Goal: Use online tool/utility

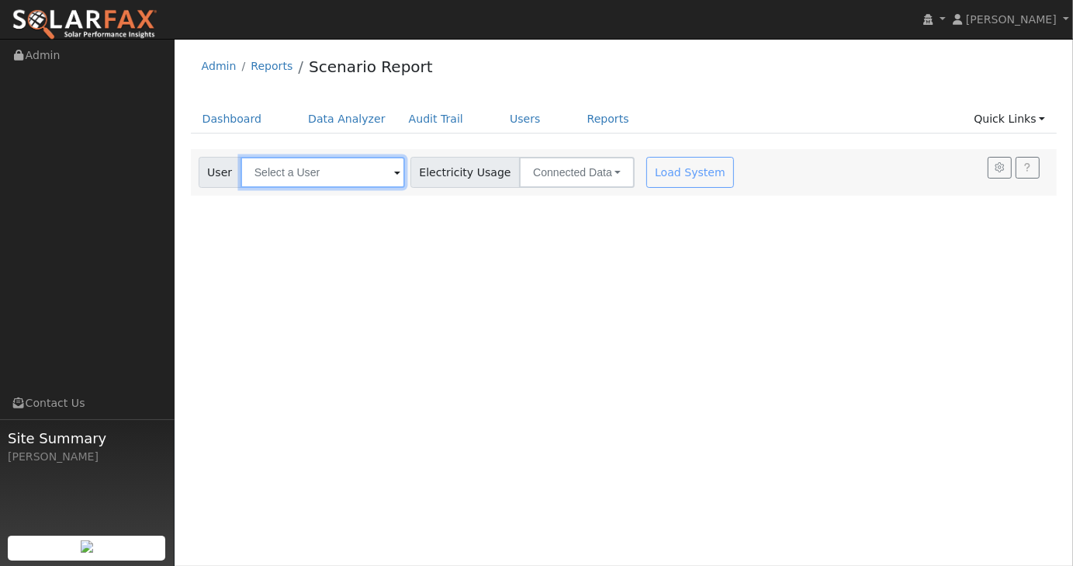
click at [379, 176] on input "text" at bounding box center [323, 172] width 165 height 31
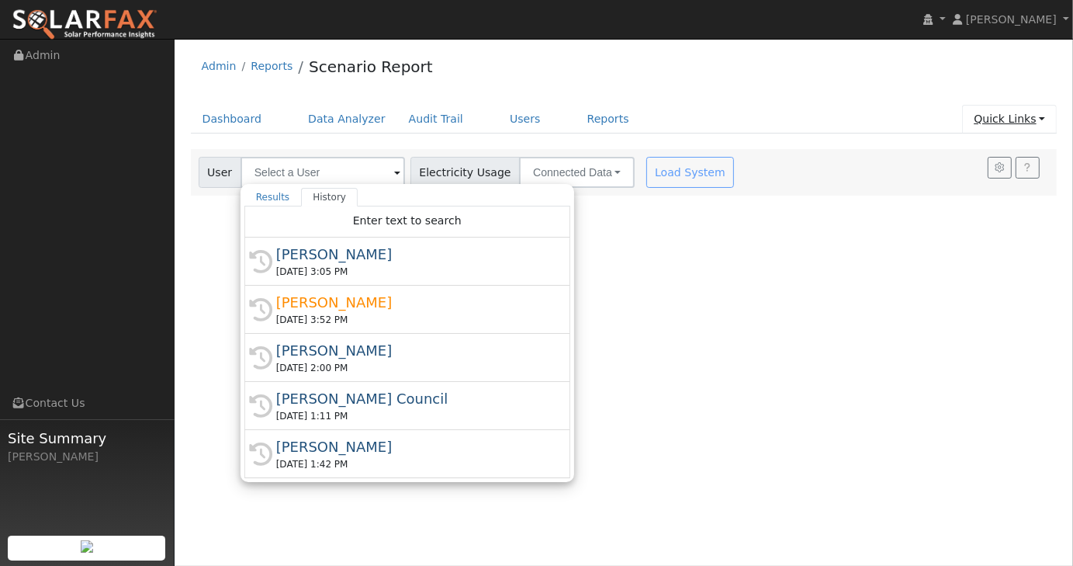
click at [1045, 116] on link "Quick Links" at bounding box center [1009, 119] width 95 height 29
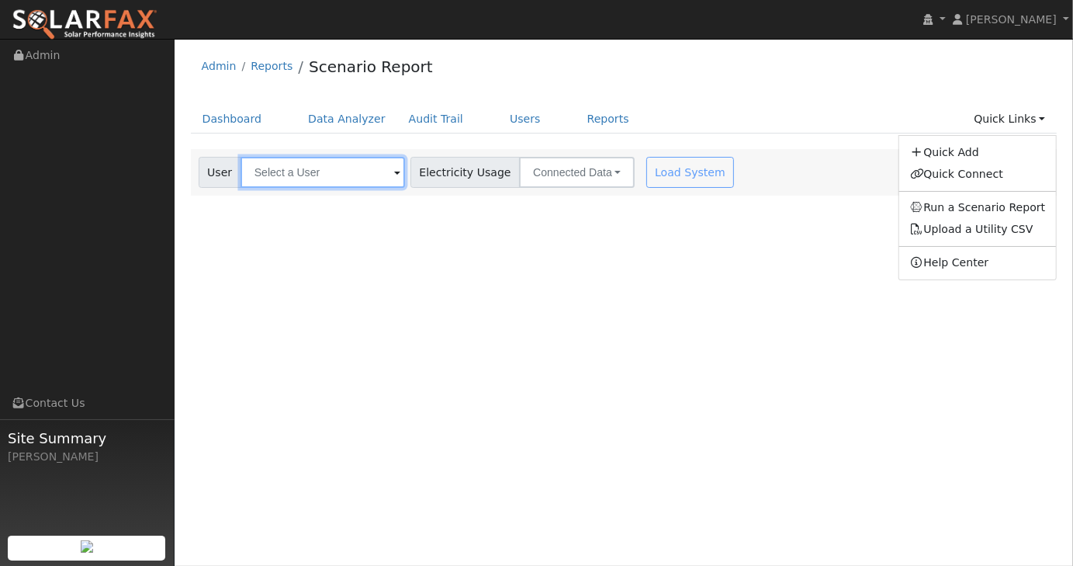
click at [293, 178] on input "text" at bounding box center [323, 172] width 165 height 31
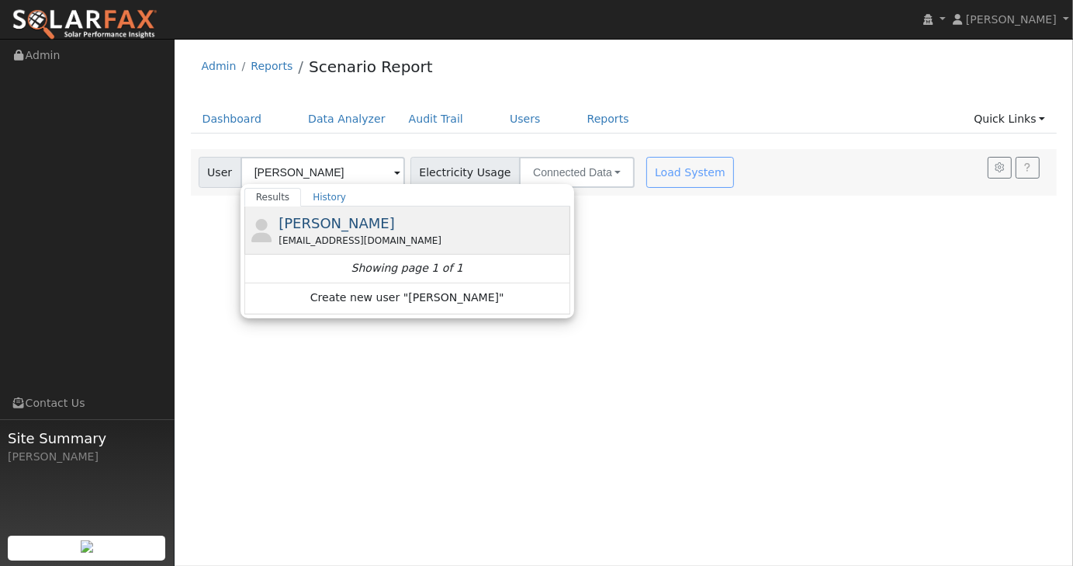
click at [304, 221] on span "[PERSON_NAME]" at bounding box center [337, 223] width 116 height 16
type input "[PERSON_NAME]"
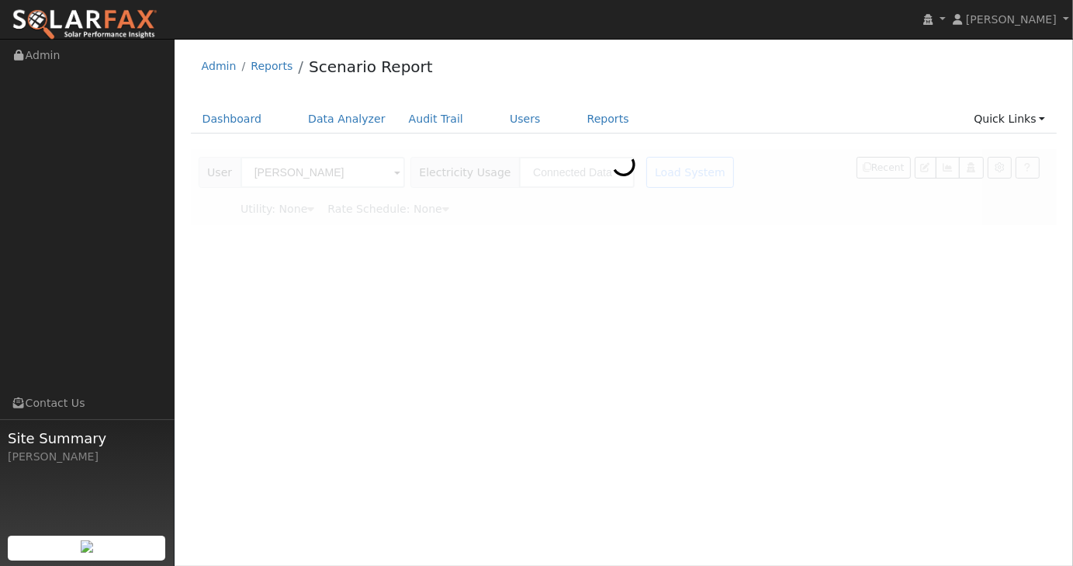
type input "Southern [US_STATE] Edison"
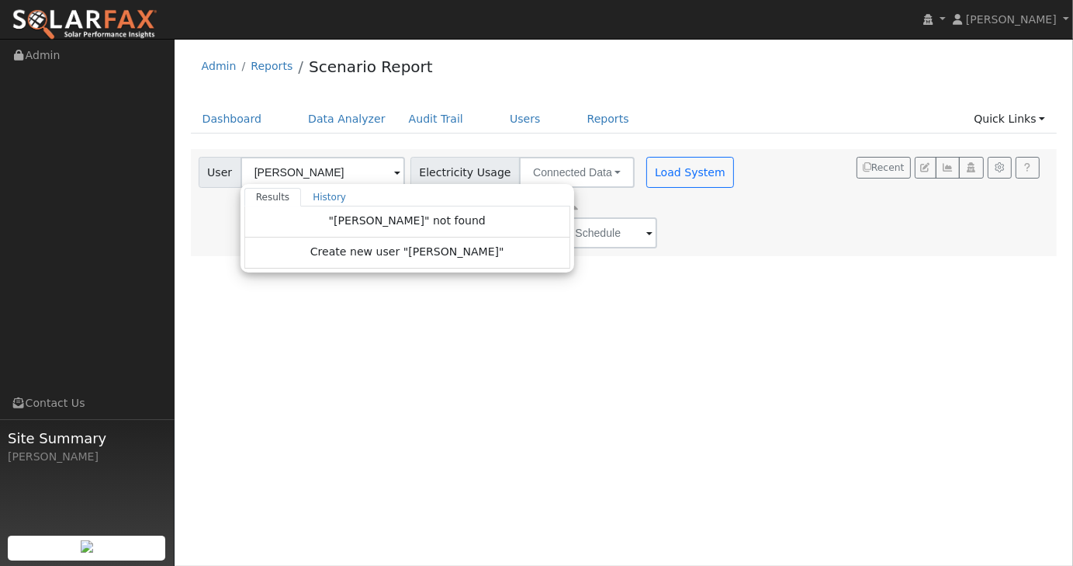
click at [698, 327] on div "User Profile First name Last name Email Email Notifications No Emails No Emails…" at bounding box center [624, 302] width 899 height 527
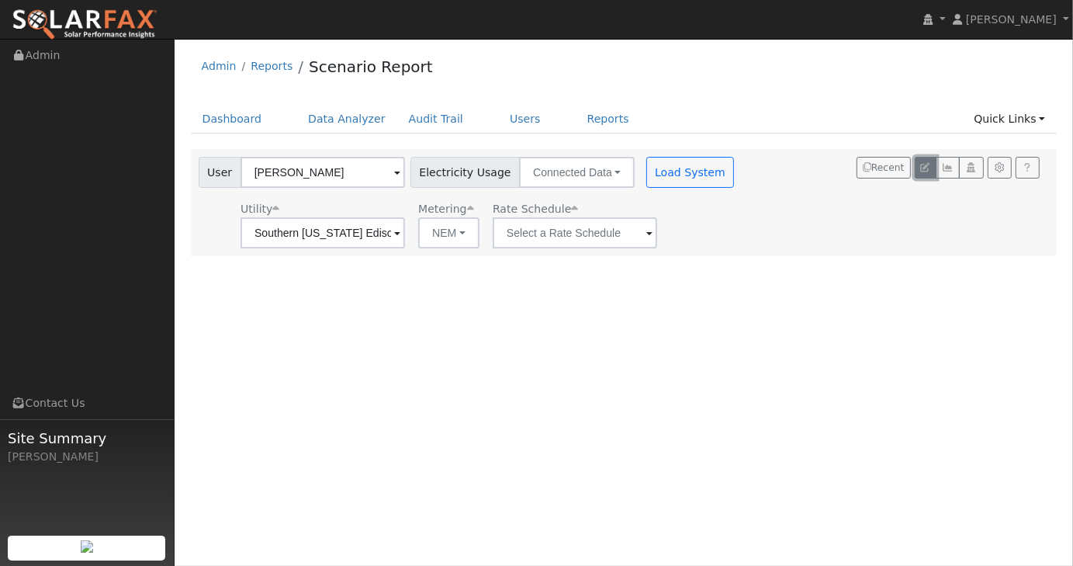
click at [918, 170] on button "button" at bounding box center [926, 168] width 22 height 22
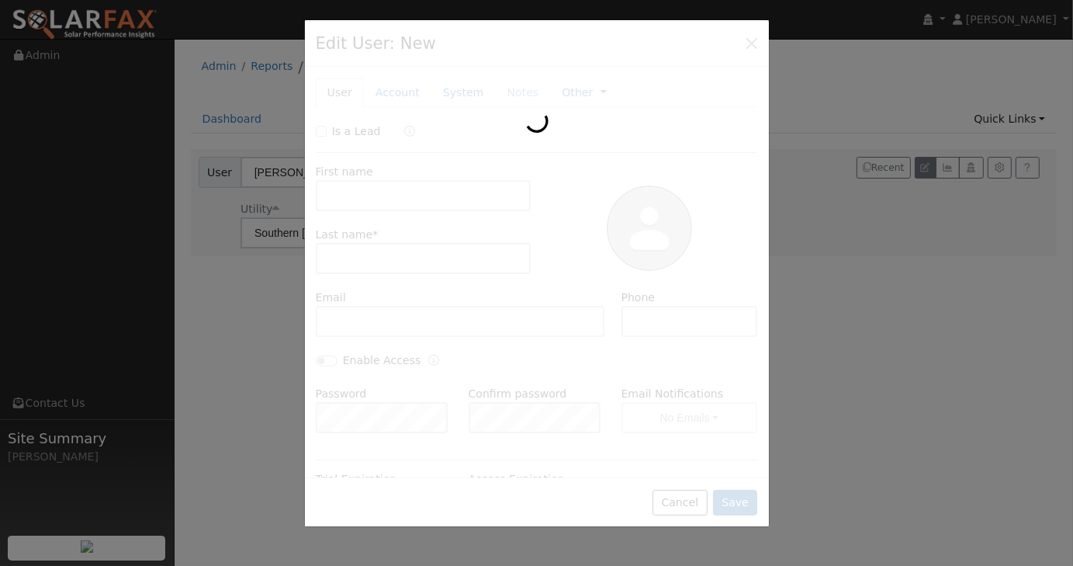
type input "[PERSON_NAME]"
type input "[EMAIL_ADDRESS][DOMAIN_NAME]"
type input "8187388005"
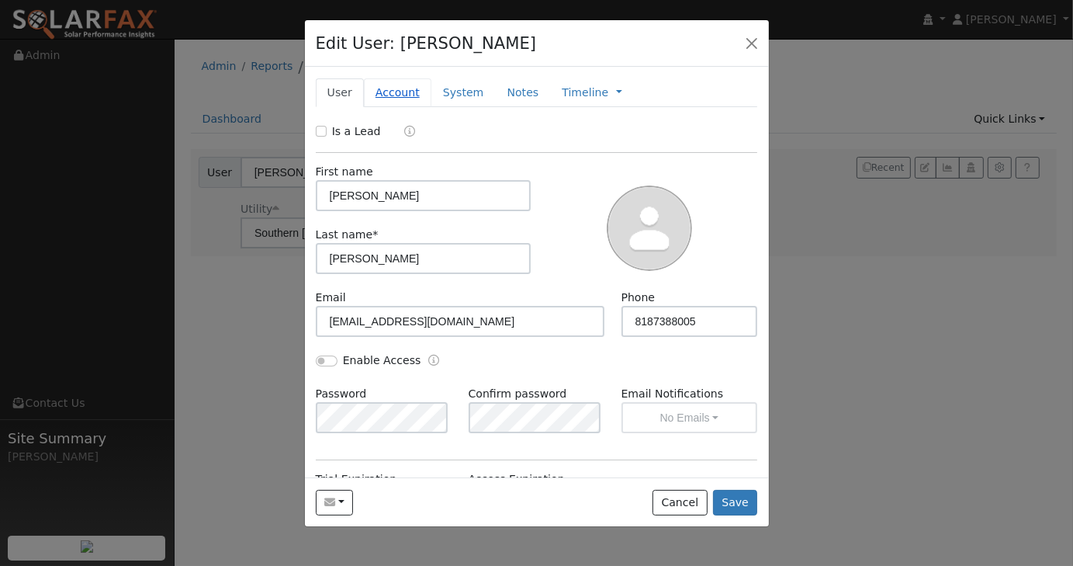
click at [408, 99] on link "Account" at bounding box center [398, 92] width 68 height 29
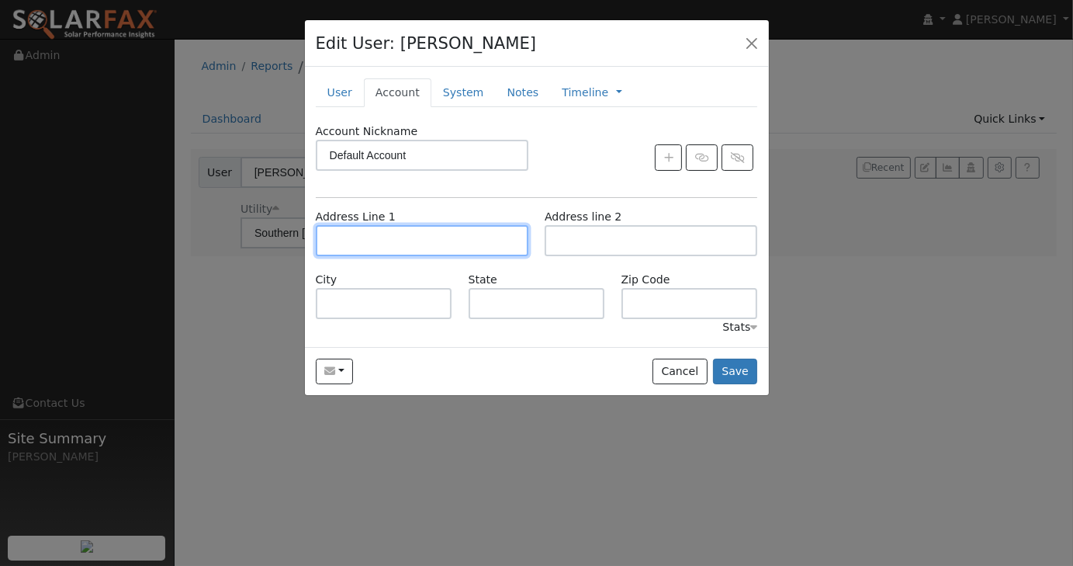
paste input "[STREET_ADDRESS]"
type input "[STREET_ADDRESS]"
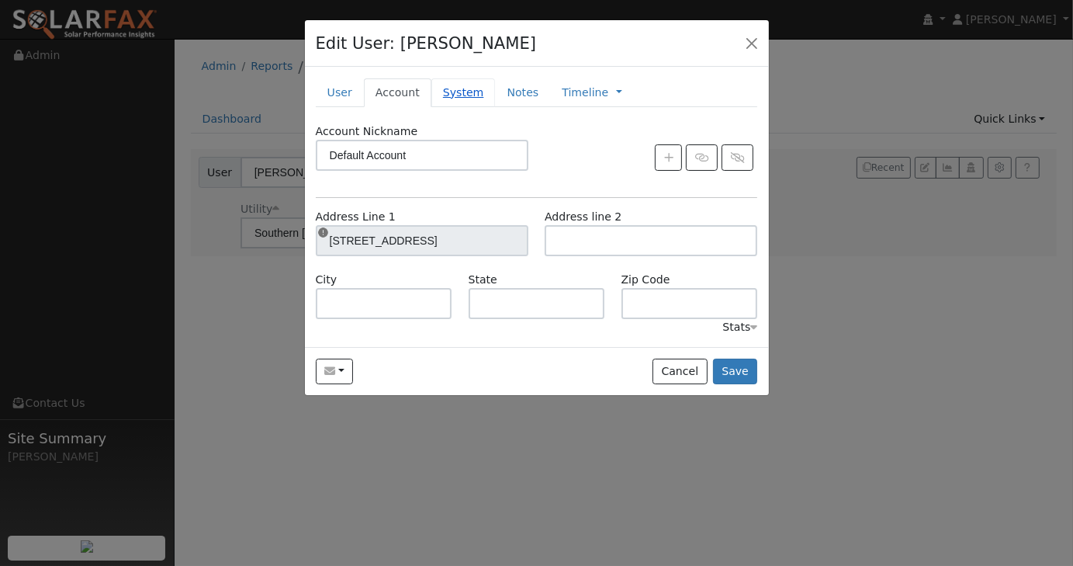
click at [449, 93] on link "System" at bounding box center [463, 92] width 64 height 29
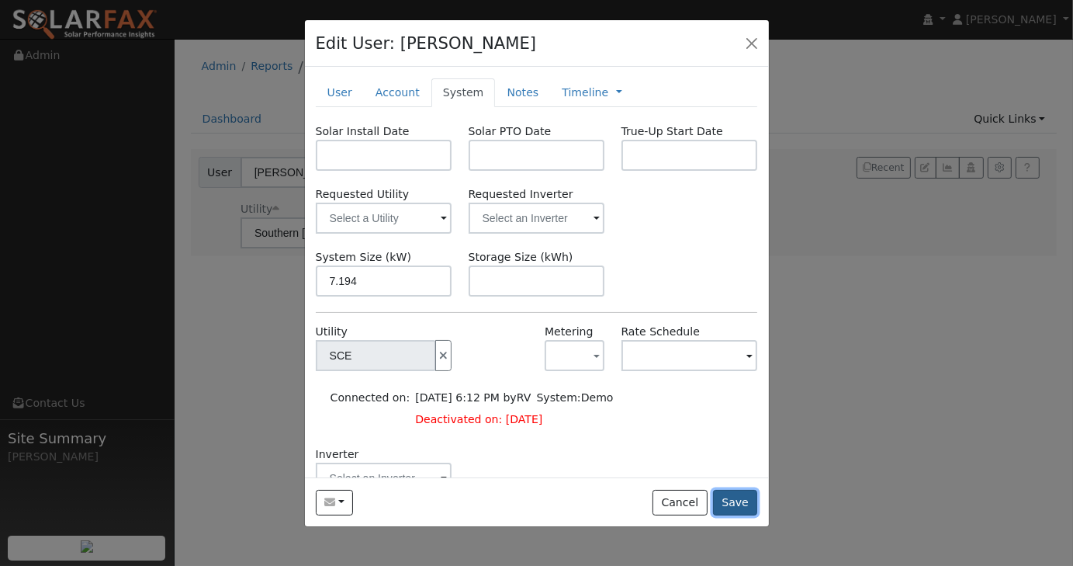
type input "7.2"
click at [733, 512] on button "Save" at bounding box center [735, 503] width 45 height 26
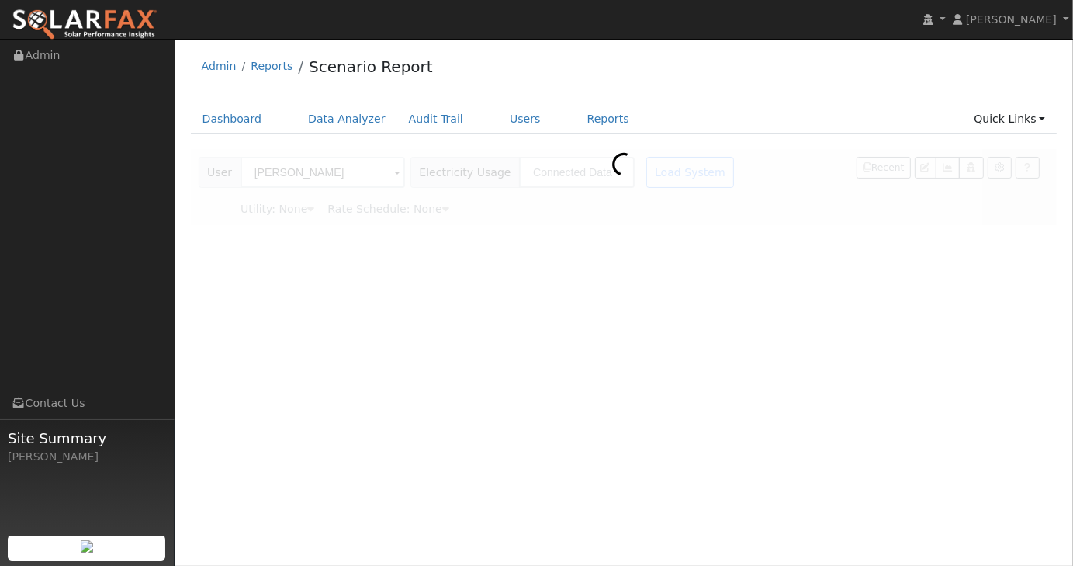
type input "Southern [US_STATE] Edison"
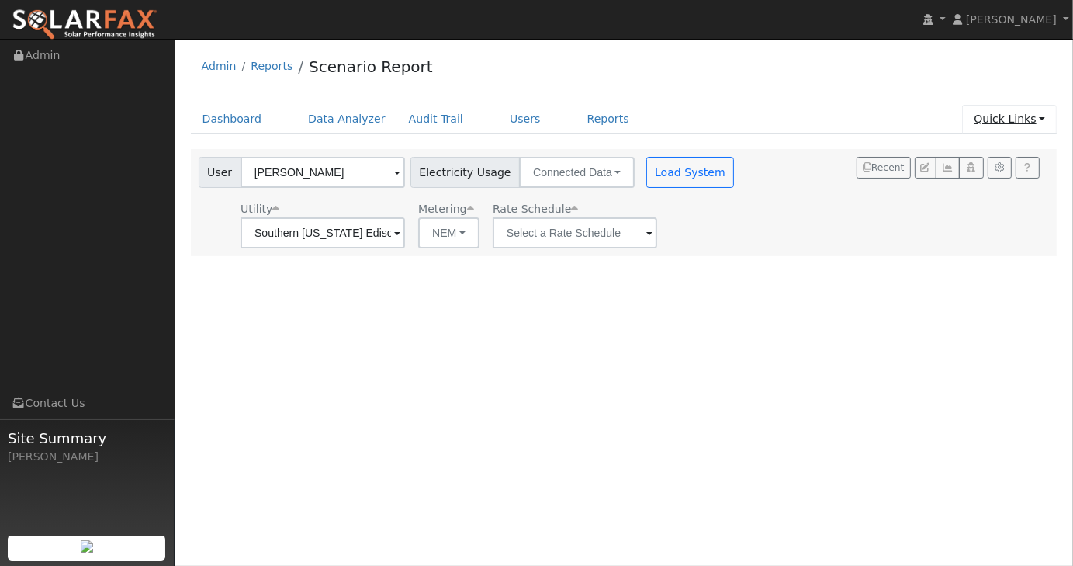
click at [1041, 116] on link "Quick Links" at bounding box center [1009, 119] width 95 height 29
click at [985, 231] on link "Upload a Utility CSV" at bounding box center [971, 229] width 123 height 12
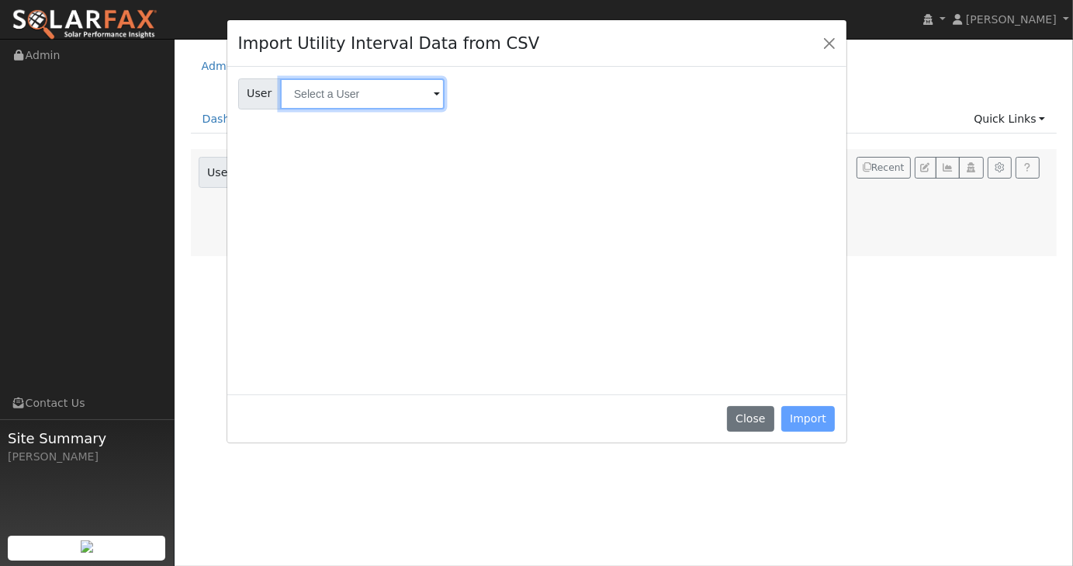
click at [415, 93] on input "text" at bounding box center [362, 93] width 165 height 31
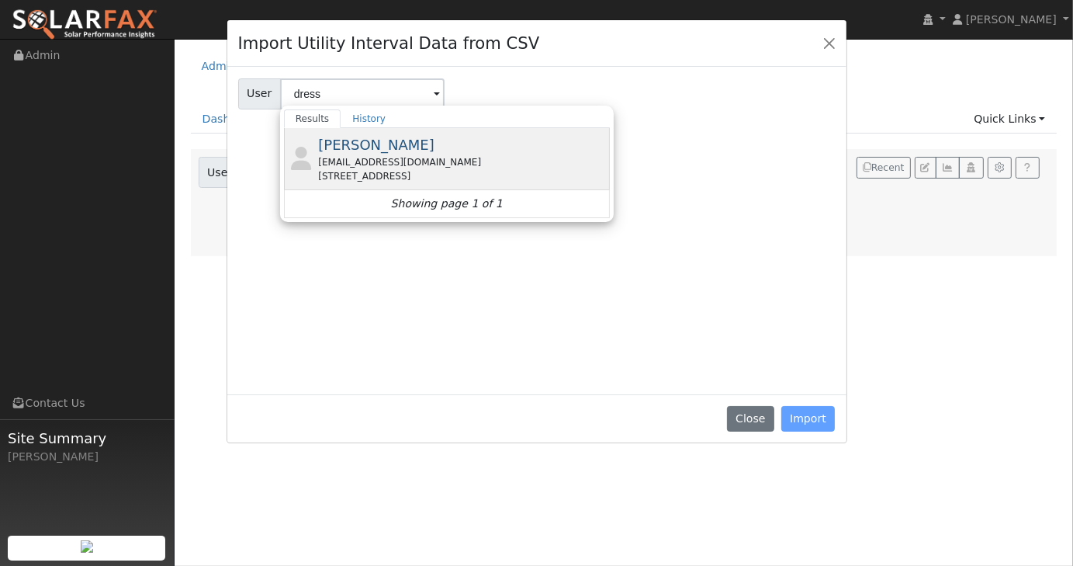
click at [348, 143] on span "[PERSON_NAME]" at bounding box center [376, 145] width 116 height 16
type input "[PERSON_NAME]"
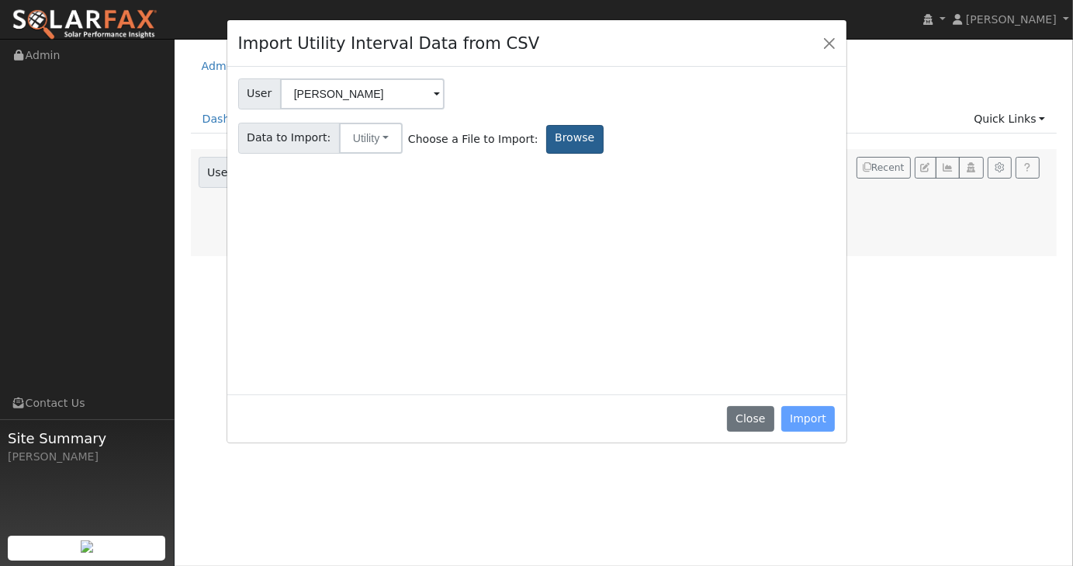
click at [546, 141] on label "Browse" at bounding box center [574, 139] width 57 height 29
click at [0, 0] on input "Browse" at bounding box center [0, 0] width 0 height 0
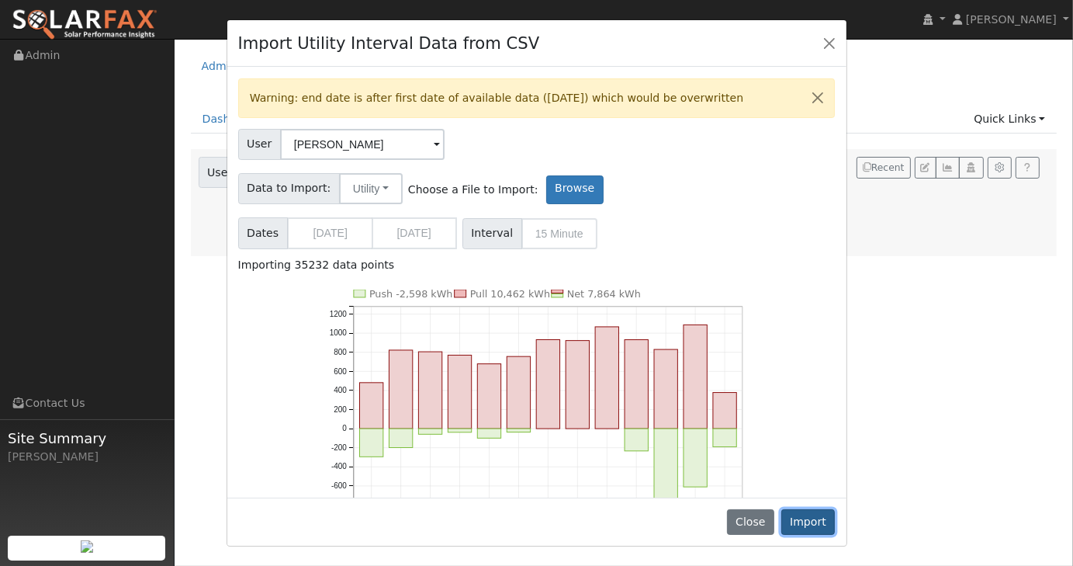
click at [804, 518] on button "Import" at bounding box center [808, 522] width 54 height 26
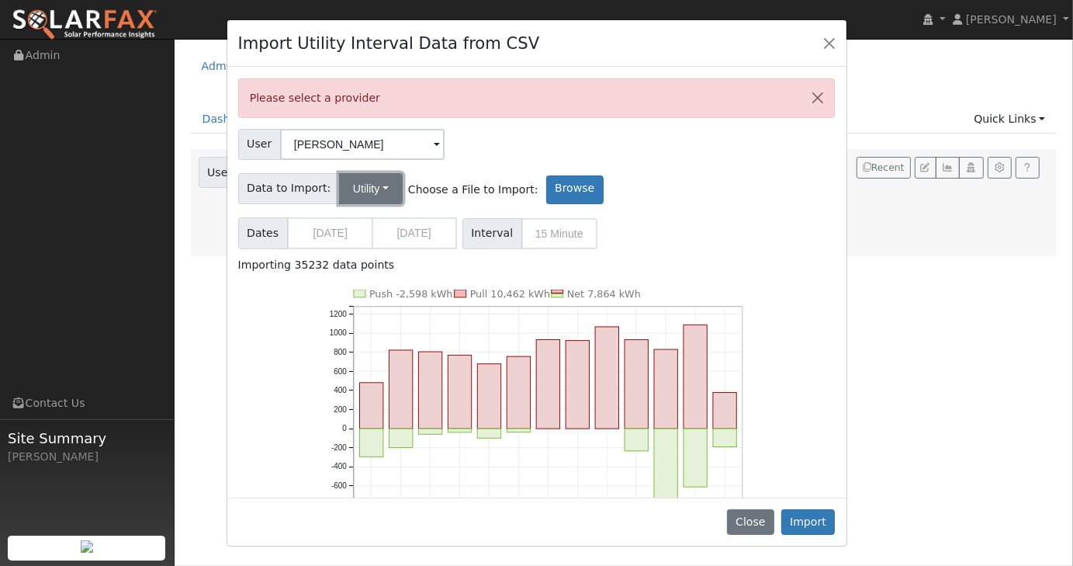
click at [386, 196] on button "Utility" at bounding box center [371, 188] width 64 height 31
click at [529, 133] on div "User User [PERSON_NAME] Account Default Account Default Account 5877 LARBOARD L…" at bounding box center [536, 141] width 603 height 36
click at [366, 187] on button "Utility" at bounding box center [371, 188] width 64 height 31
click at [367, 220] on link "Utility" at bounding box center [383, 223] width 108 height 22
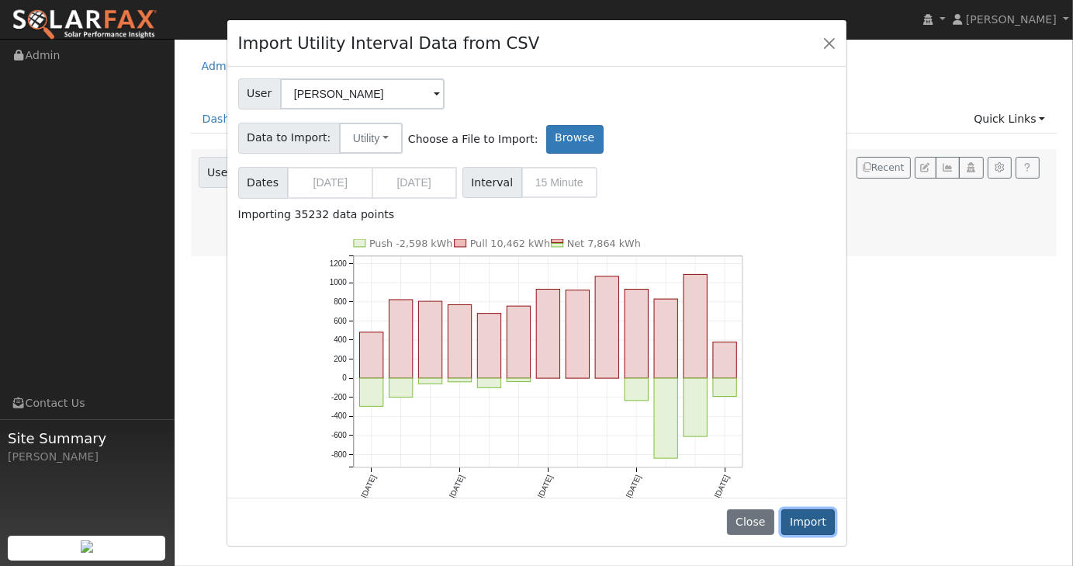
click at [812, 529] on button "Import" at bounding box center [808, 522] width 54 height 26
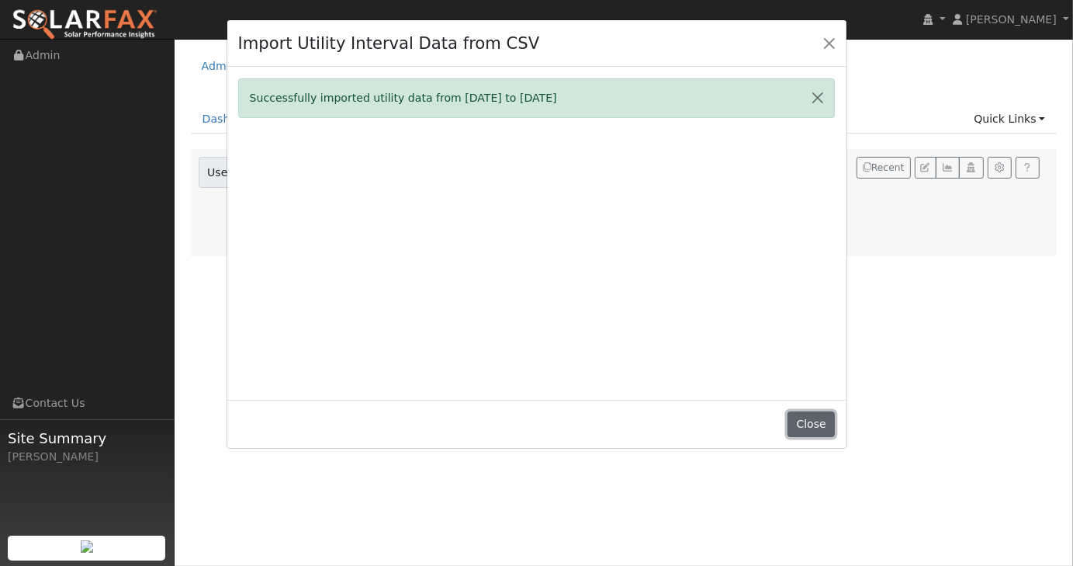
click at [802, 428] on button "Close" at bounding box center [811, 424] width 47 height 26
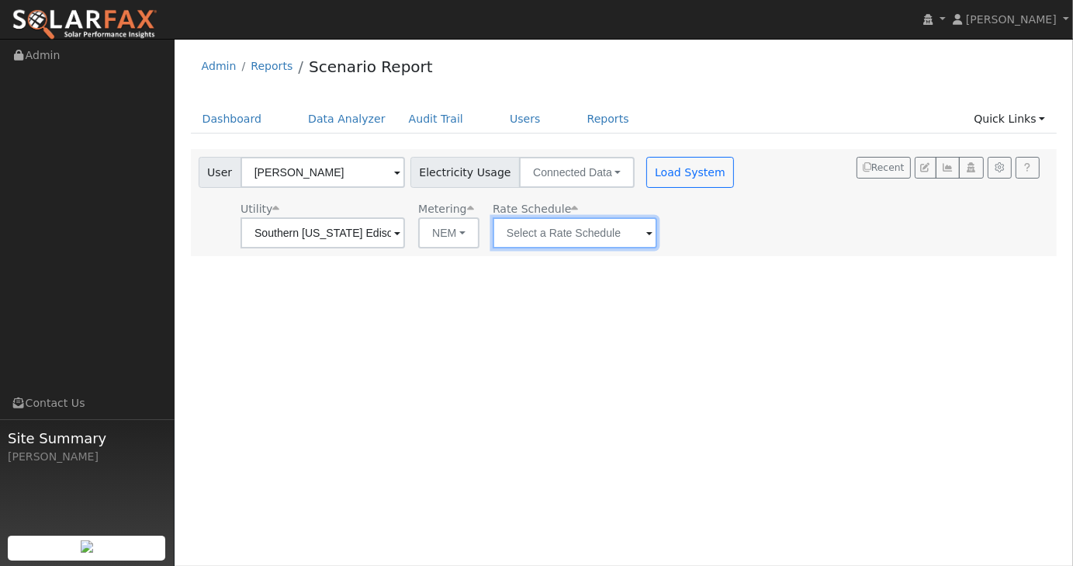
click at [553, 229] on input "text" at bounding box center [575, 232] width 165 height 31
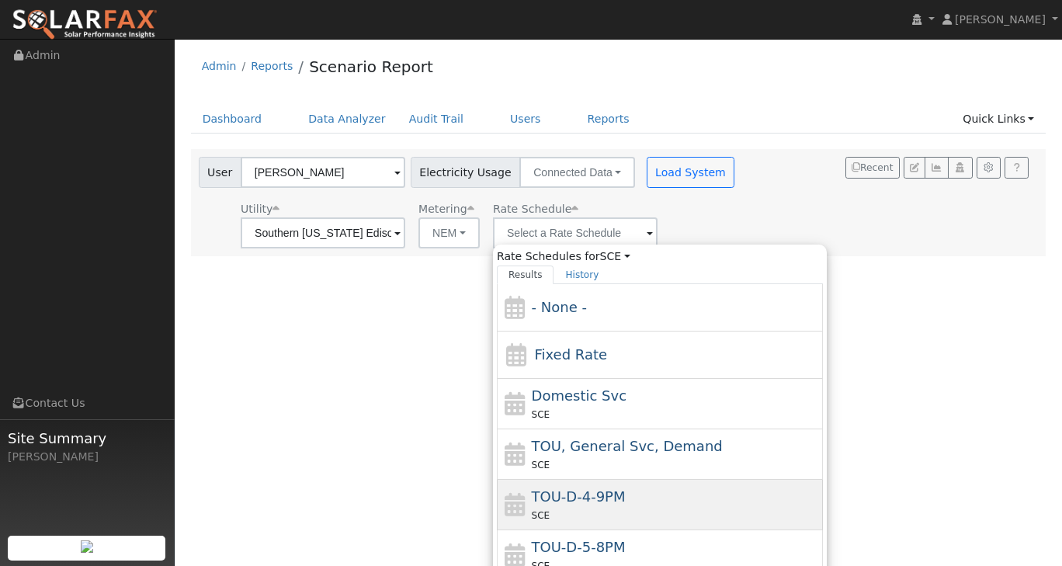
click at [572, 499] on span "TOU-D-4-9PM" at bounding box center [579, 496] width 94 height 16
type input "TOU-D-4-9PM"
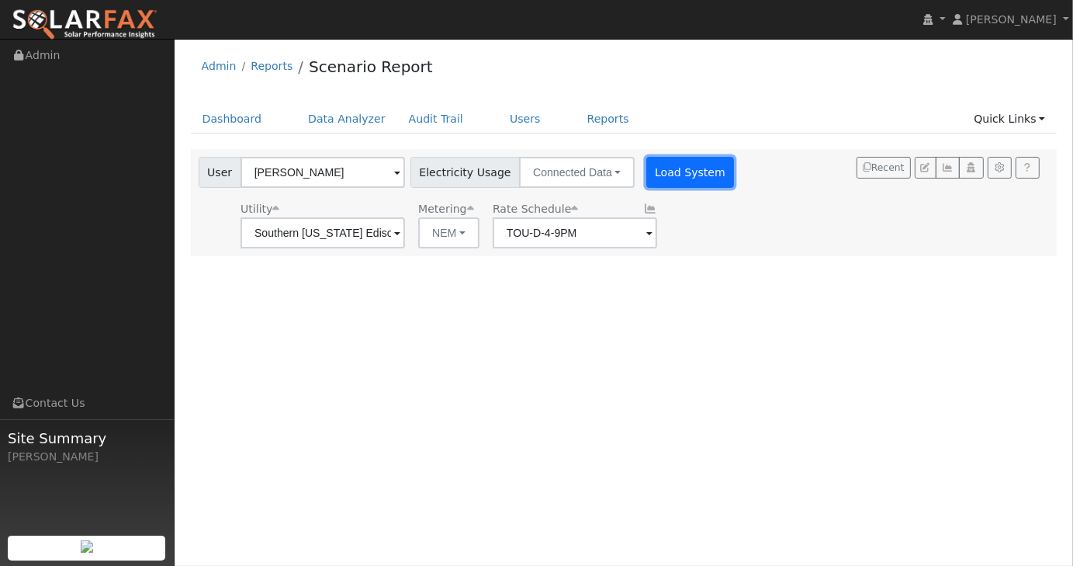
click at [679, 169] on button "Load System" at bounding box center [690, 172] width 88 height 31
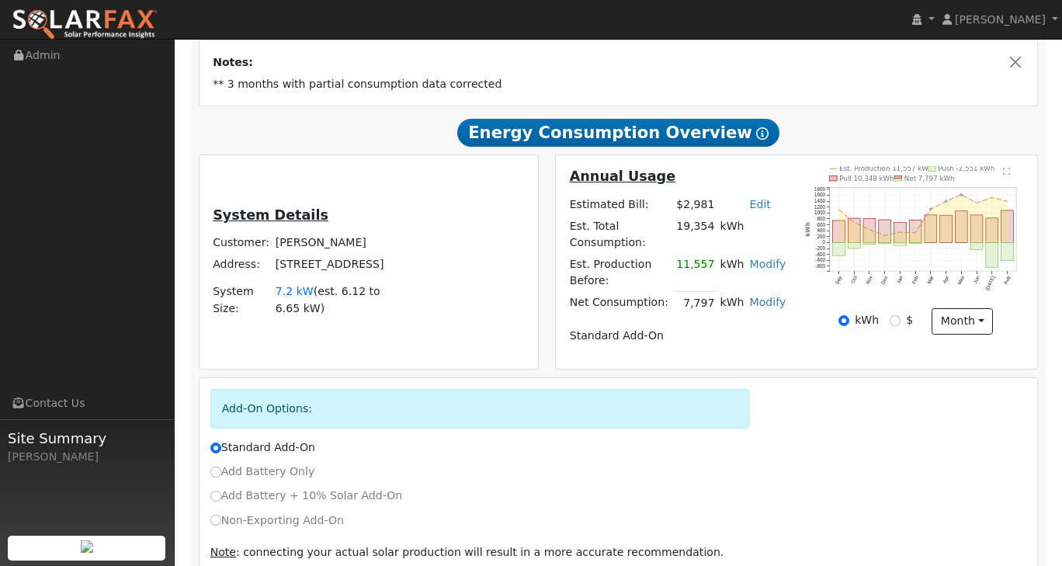
scroll to position [334, 0]
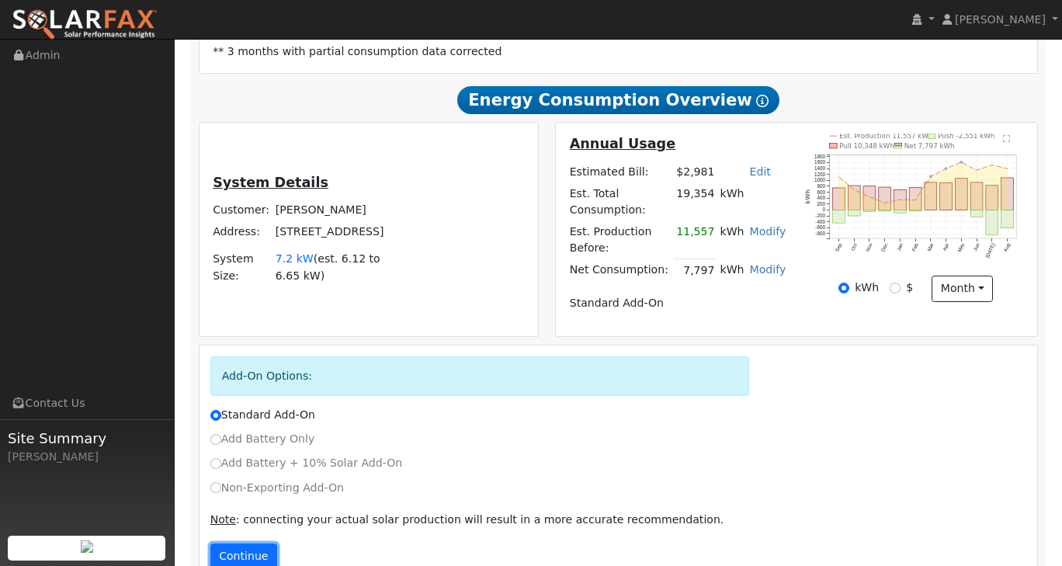
click at [241, 543] on button "Continue" at bounding box center [243, 556] width 67 height 26
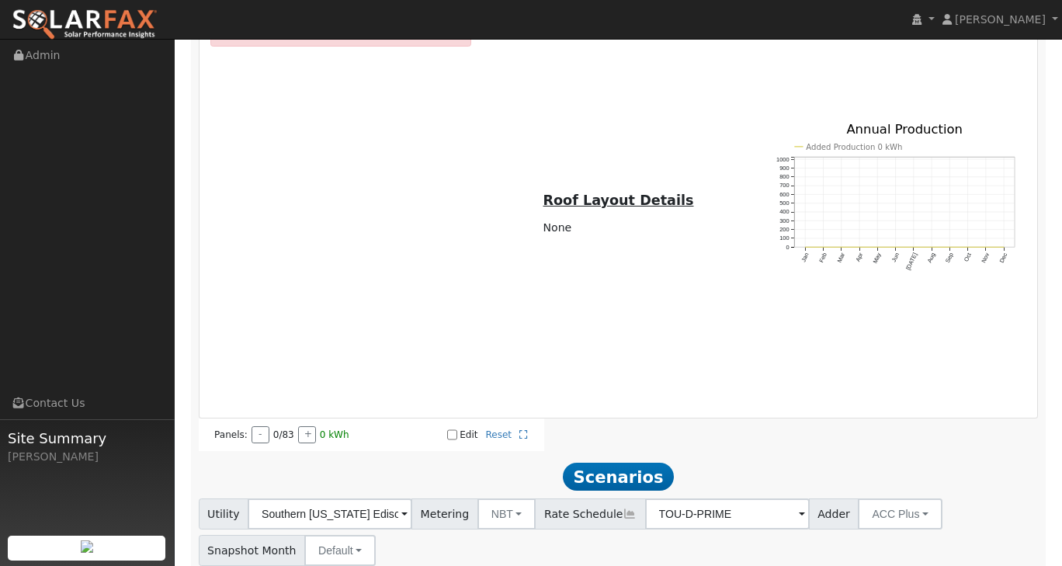
scroll to position [1013, 0]
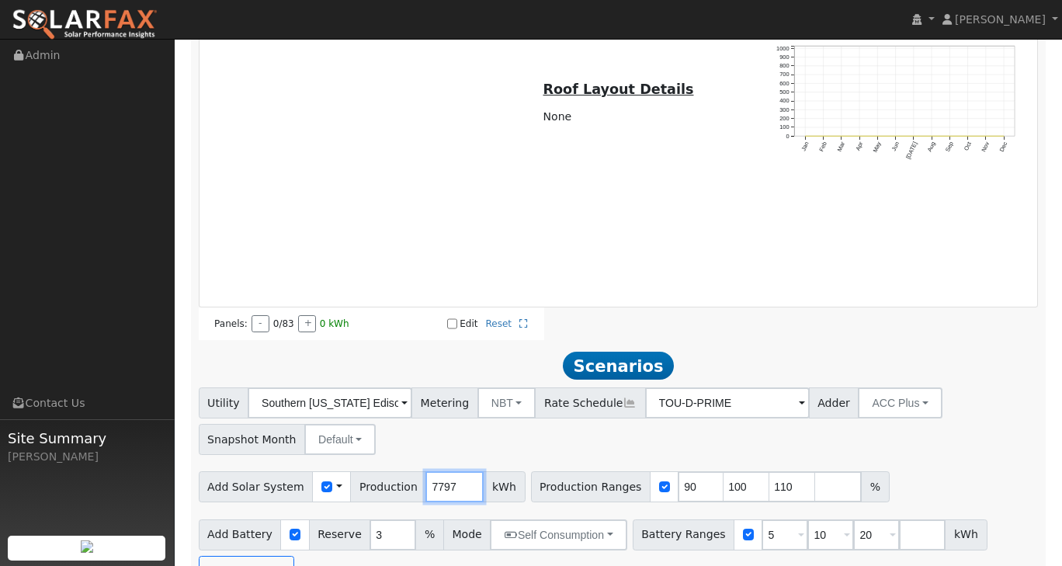
click at [440, 471] on input "7797" at bounding box center [454, 486] width 58 height 31
type input "7"
type input "6200"
click at [761, 519] on input "5" at bounding box center [784, 534] width 47 height 31
type input "10"
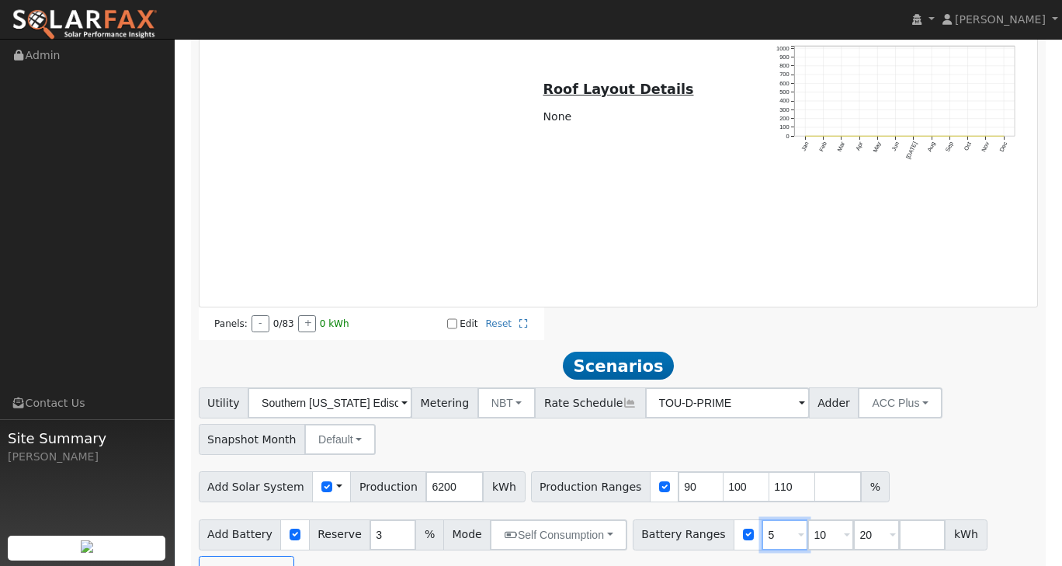
type input "20"
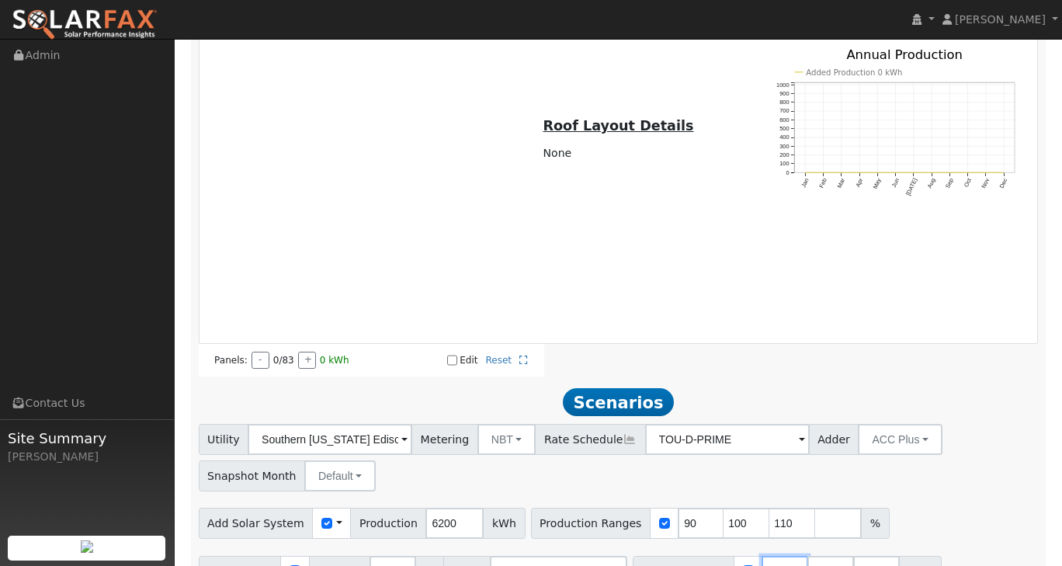
type input "20"
type input "2"
type input "27"
click at [901, 556] on button "Run Scenarios" at bounding box center [948, 571] width 95 height 31
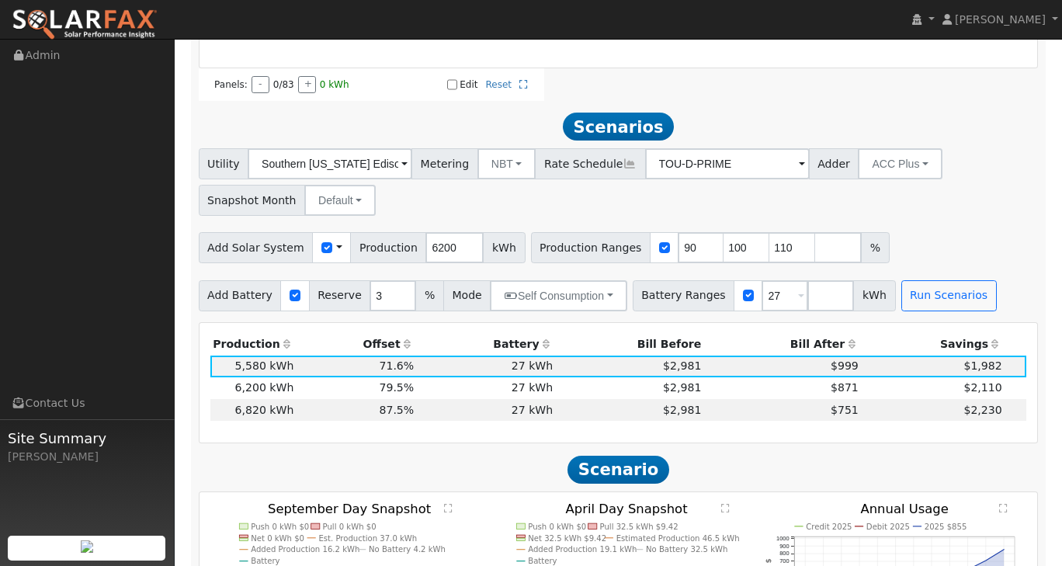
scroll to position [1227, 0]
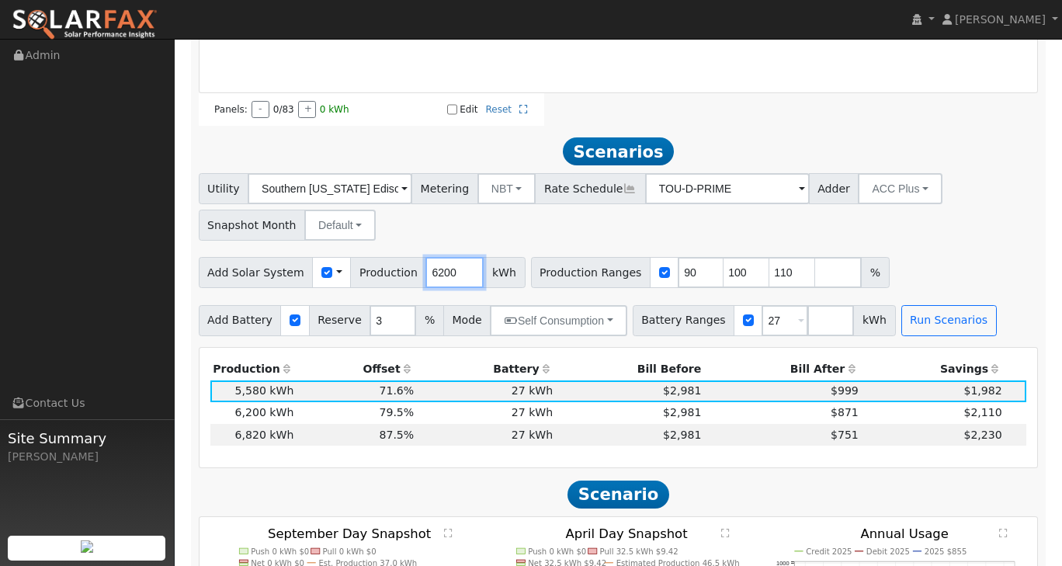
click at [435, 257] on input "6200" at bounding box center [454, 272] width 58 height 31
type input "6909"
click at [928, 305] on button "Run Scenarios" at bounding box center [948, 320] width 95 height 31
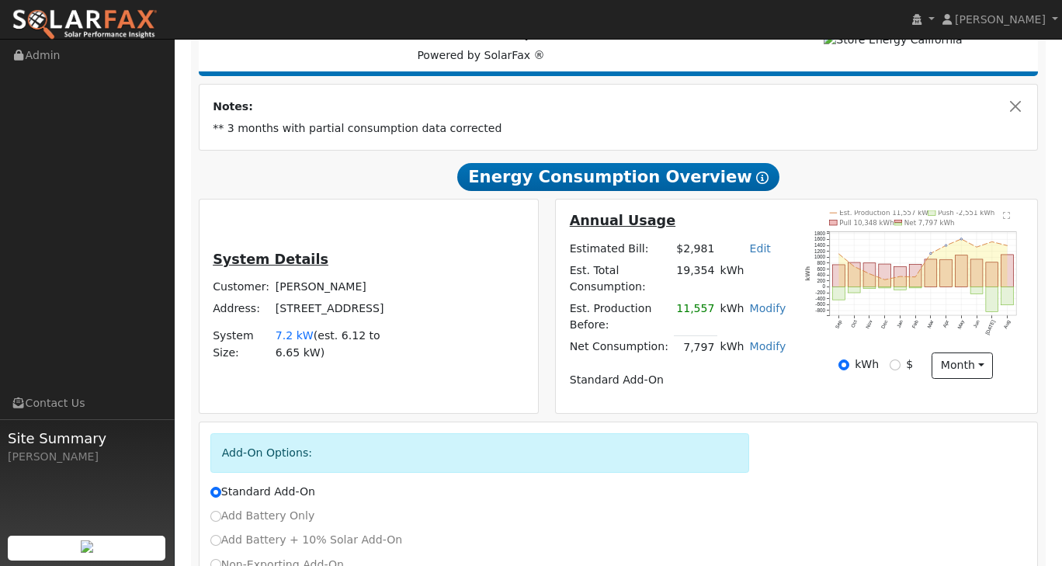
scroll to position [140, 0]
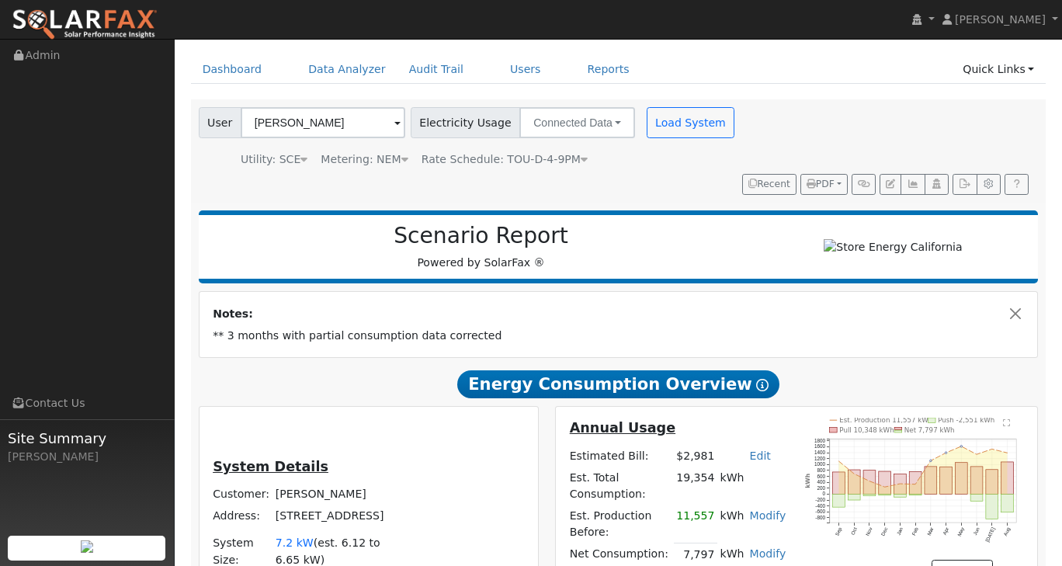
scroll to position [0, 0]
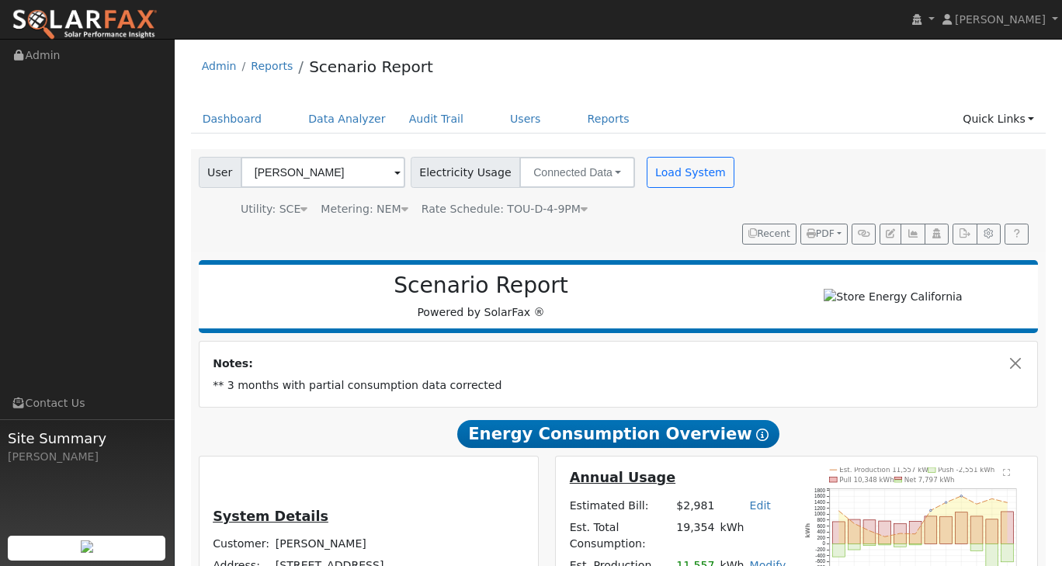
click at [759, 109] on ul "Dashboard Data Analyzer Audit Trail Users Reports Quick Links Quick Add Quick C…" at bounding box center [618, 119] width 855 height 29
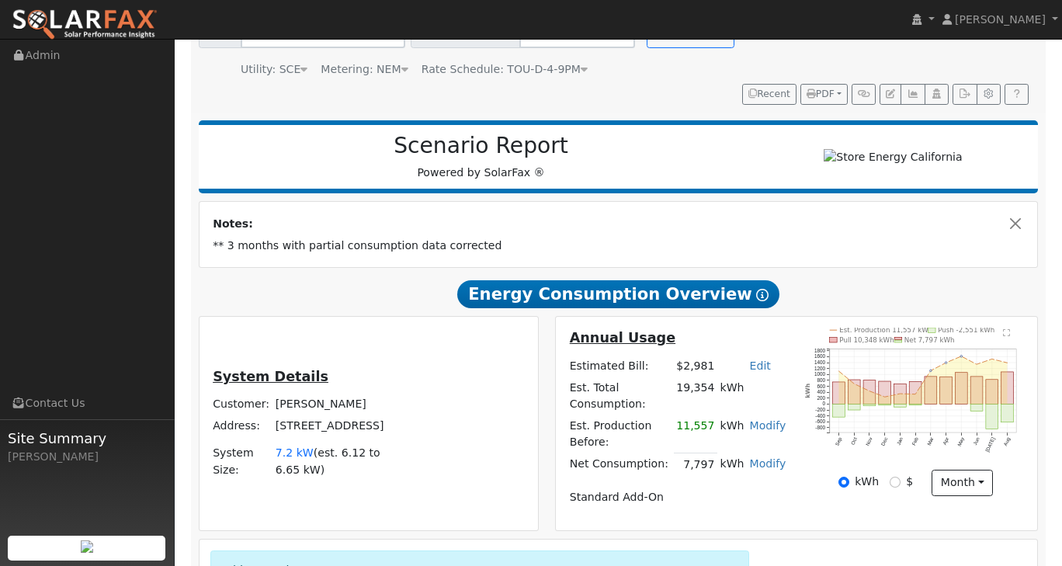
scroll to position [78, 0]
